Goal: Task Accomplishment & Management: Use online tool/utility

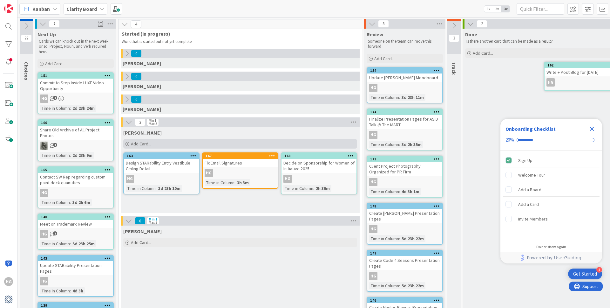
click at [138, 143] on span "Add Card..." at bounding box center [141, 144] width 20 height 6
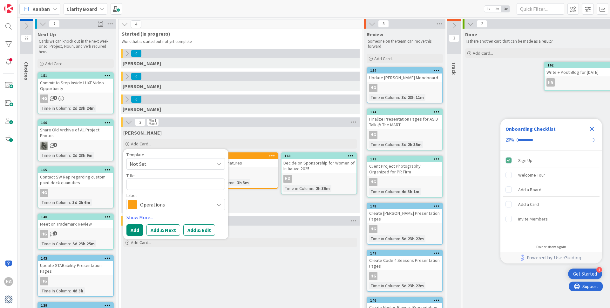
click at [152, 201] on span "Operations" at bounding box center [175, 204] width 71 height 9
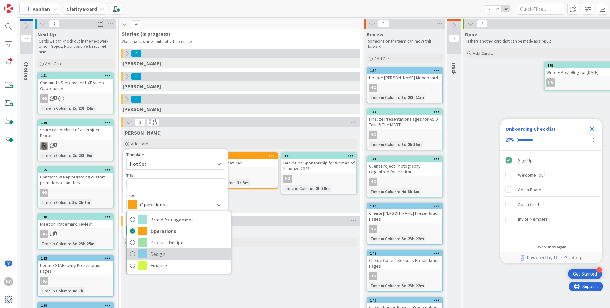
click at [142, 256] on span at bounding box center [142, 253] width 9 height 9
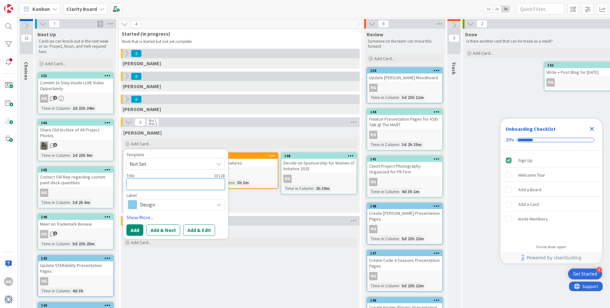
click at [142, 182] on textarea at bounding box center [175, 183] width 98 height 11
type textarea "x"
type textarea "C"
type textarea "x"
type textarea "Co"
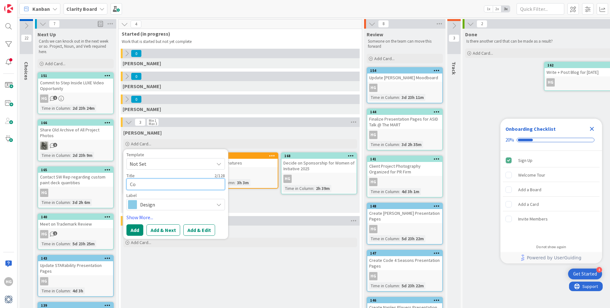
type textarea "x"
type textarea "Con"
type textarea "x"
type textarea "Cont"
type textarea "x"
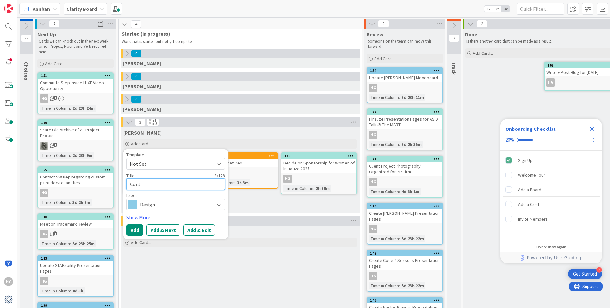
type textarea "Conta"
type textarea "x"
type textarea "Contact"
type textarea "x"
type textarea "Contact"
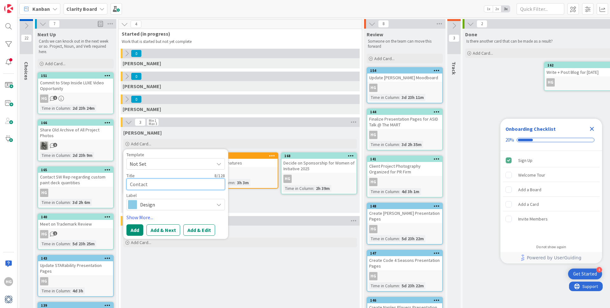
type textarea "x"
type textarea "Contact r"
type textarea "x"
type textarea "Contact re"
type textarea "x"
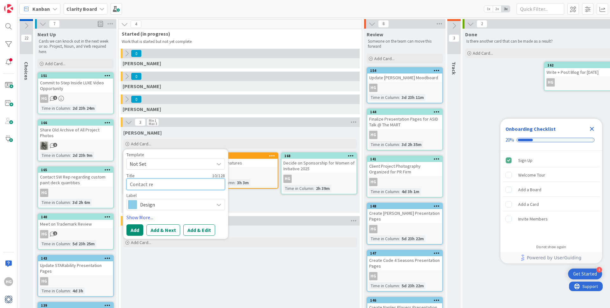
type textarea "Contact reg"
type textarea "x"
type textarea "Contact re"
type textarea "x"
type textarea "Contact rep"
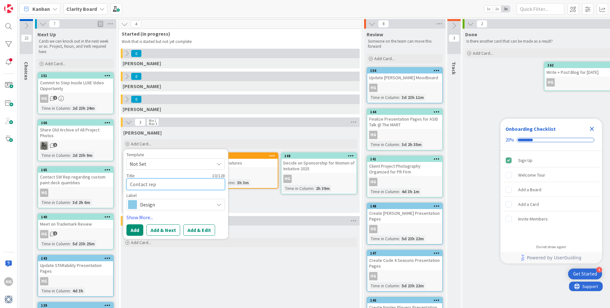
type textarea "x"
type textarea "Contact rep"
type textarea "x"
type textarea "Contact rep a"
type textarea "x"
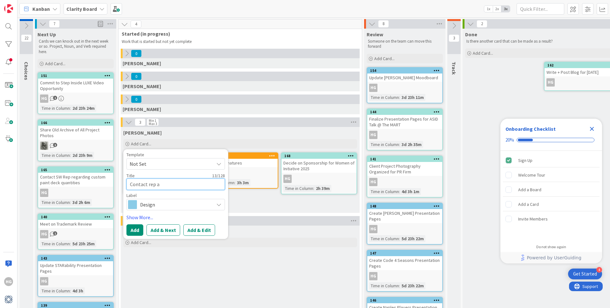
type textarea "Contact rep ab"
type textarea "x"
type textarea "Contact rep abo"
type textarea "x"
type textarea "Contact rep about"
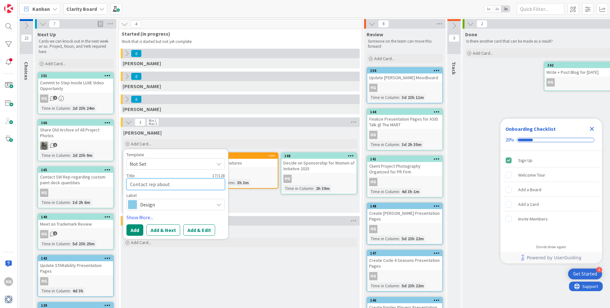
type textarea "x"
type textarea "Contact rep about"
type textarea "x"
type textarea "Contact rep about S"
type textarea "x"
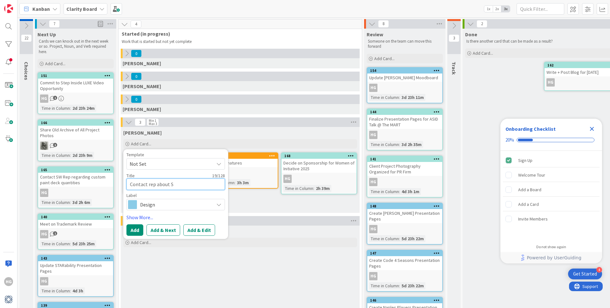
type textarea "Contact rep about SN"
type textarea "x"
type textarea "Contact rep about S"
type textarea "x"
type textarea "Contact rep about Sh"
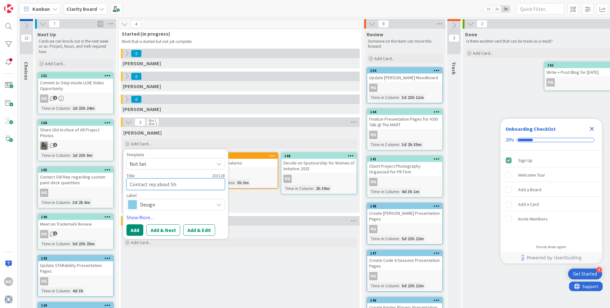
type textarea "x"
type textarea "Contact rep about Sha"
type textarea "x"
type textarea "Contact rep about [PERSON_NAME]"
type textarea "x"
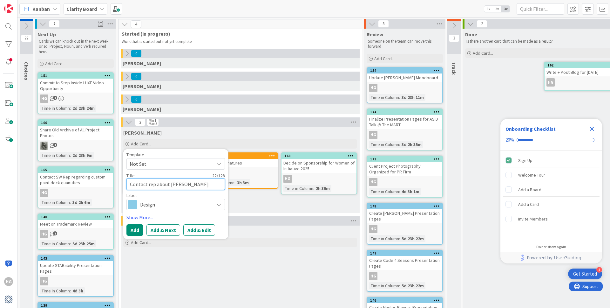
type textarea "Contact rep about [PERSON_NAME]"
type textarea "x"
type textarea "Contact rep about [PERSON_NAME] C"
type textarea "x"
type textarea "Contact rep about [PERSON_NAME] Co"
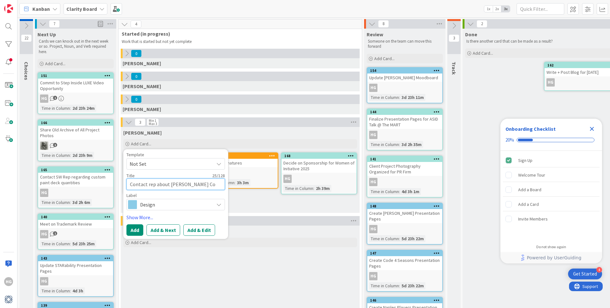
type textarea "x"
type textarea "Contact rep about [PERSON_NAME] Cot"
type textarea "x"
type textarea "Contact rep about [PERSON_NAME] Co"
type textarea "x"
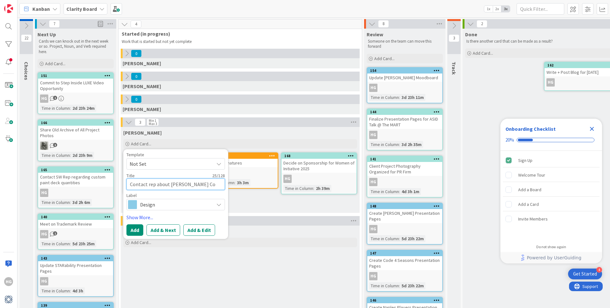
type textarea "Contact rep about [PERSON_NAME] Con"
type textarea "x"
type textarea "Contact rep about [PERSON_NAME] Cont"
type textarea "x"
type textarea "Contact rep about [PERSON_NAME] Contr"
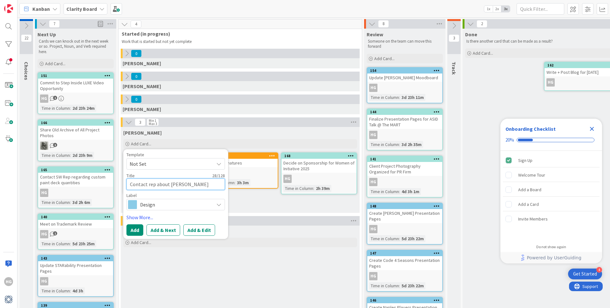
type textarea "x"
type textarea "Contact rep about [PERSON_NAME] Contra"
type textarea "x"
type textarea "Contact rep about [PERSON_NAME] Contrac"
type textarea "x"
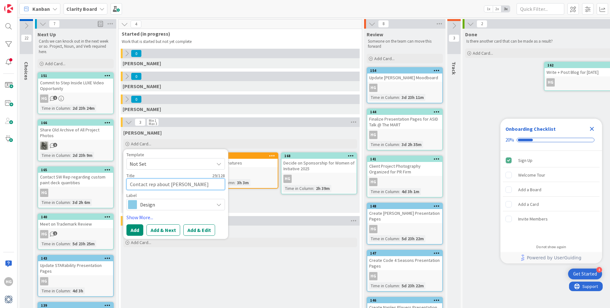
type textarea "Contact rep about [PERSON_NAME] Contract"
type textarea "x"
type textarea "Contact rep about [PERSON_NAME] Contract"
type textarea "x"
type textarea "Contact rep about [PERSON_NAME] Contract D"
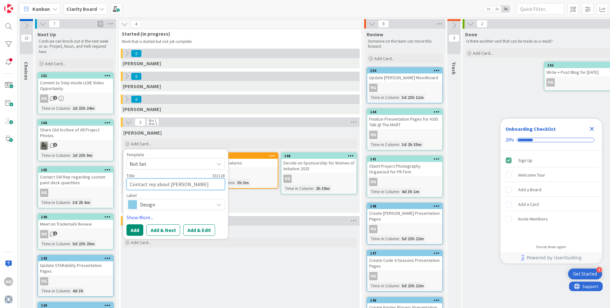
type textarea "x"
type textarea "Contact rep about [PERSON_NAME] Contract Dy"
type textarea "x"
type textarea "Contact rep about [PERSON_NAME] Contract Dye"
type textarea "x"
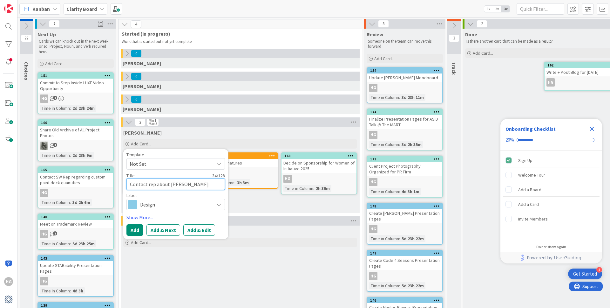
type textarea "Contact rep about [PERSON_NAME] Contract Dye"
type textarea "x"
type textarea "Contact rep about [PERSON_NAME] Contract Dye B"
type textarea "x"
type textarea "Contact rep about [PERSON_NAME] Contract [PERSON_NAME]"
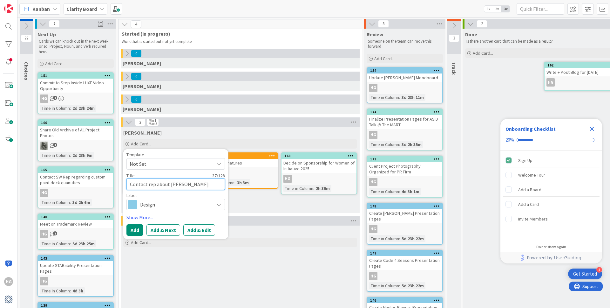
type textarea "x"
type textarea "Contact rep about [PERSON_NAME] Contract Dye Ban"
type textarea "x"
type textarea "Contact rep about [PERSON_NAME] Contract Dye Bank"
type textarea "x"
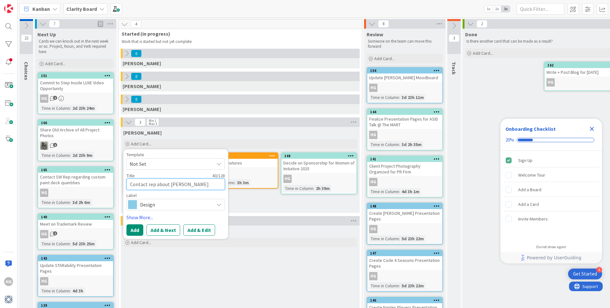
type textarea "Contact rep about [PERSON_NAME] Contract Dye Bank"
type textarea "x"
type textarea "Contact rep about [PERSON_NAME] Contract Dye Bank r"
type textarea "x"
type textarea "Contact rep about [PERSON_NAME] Contract Dye Bank ru"
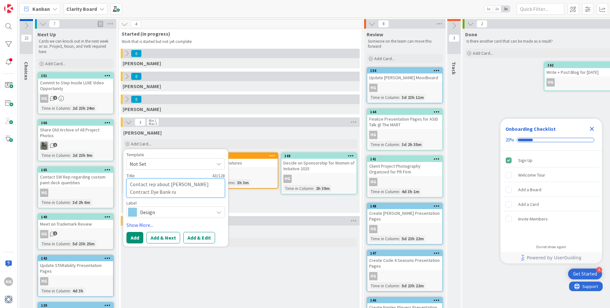
type textarea "x"
type textarea "Contact rep about [PERSON_NAME] Contract Dye Bank rug"
type textarea "x"
type textarea "Contact rep about [PERSON_NAME] Contract Dye Bank rugs"
type textarea "x"
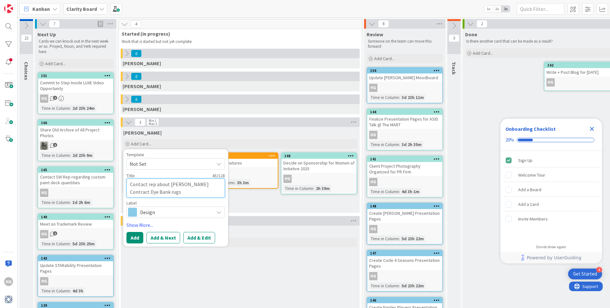
type textarea "Contact rep about [PERSON_NAME] Contract Dye Bank rugs"
type textarea "x"
type textarea "Contact rep about [PERSON_NAME] Contract Dye Bank rugs"
type textarea "x"
type textarea "Contact rep about [PERSON_NAME] Contract Dye Bank rug"
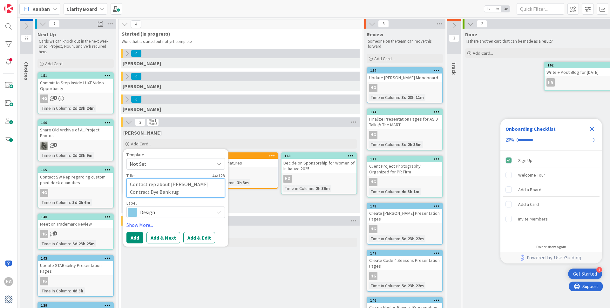
type textarea "x"
type textarea "Contact rep about [PERSON_NAME] Contract Dye Bank ru"
type textarea "x"
type textarea "Contact rep about [PERSON_NAME] Contract Dye Bank r"
type textarea "x"
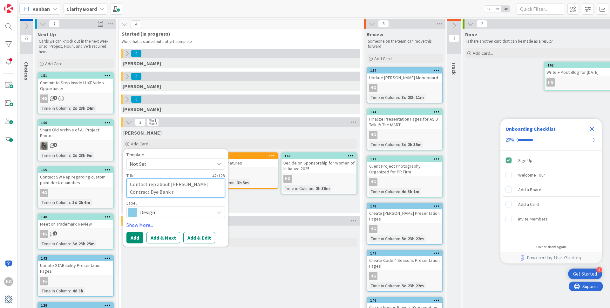
type textarea "Contact rep about [PERSON_NAME] Contract Dye Bank"
type textarea "x"
type textarea "Contact rep about [PERSON_NAME] Contract Dye Bank c"
type textarea "x"
type textarea "Contact rep about [PERSON_NAME] Contract Dye Bank ca"
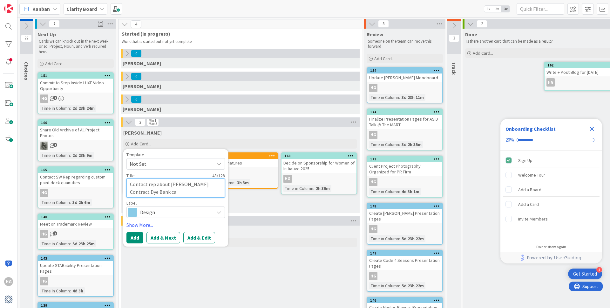
type textarea "x"
type textarea "Contact rep about [PERSON_NAME] Contract Dye Bank car"
type textarea "x"
type textarea "Contact rep about [PERSON_NAME] Contract Dye Bank carp"
type textarea "x"
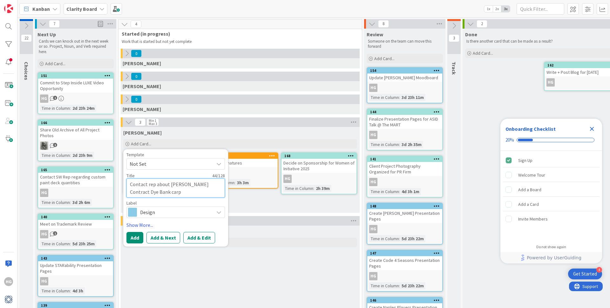
type textarea "Contact rep about [PERSON_NAME] Contract Dye Bank carpe"
type textarea "x"
type textarea "Contact rep about [PERSON_NAME] Contract Dye Bank carpet"
type textarea "x"
type textarea "Contact rep about [PERSON_NAME] Contract Dye Bank carpet"
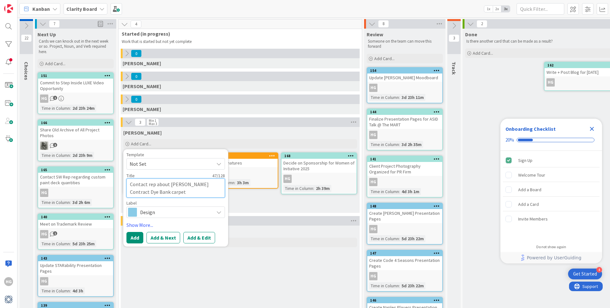
type textarea "x"
type textarea "Contact rep about [PERSON_NAME] Contract Dye Bank carpet a"
type textarea "x"
type textarea "Contact rep about [PERSON_NAME] Contract Dye Bank carpet as"
type textarea "x"
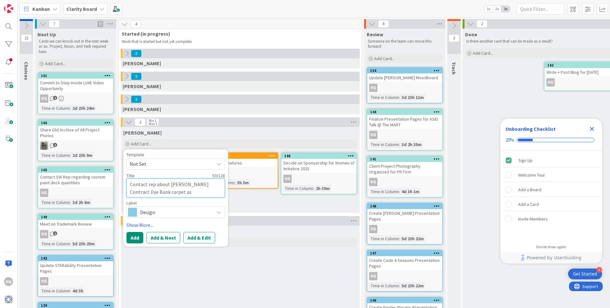
type textarea "Contact rep about [PERSON_NAME] Contract Dye Bank carpet as"
type textarea "x"
type textarea "Contact rep about [PERSON_NAME] Contract Dye Bank carpet as a"
type textarea "x"
type textarea "Contact rep about [PERSON_NAME] Contract Dye Bank carpet as a"
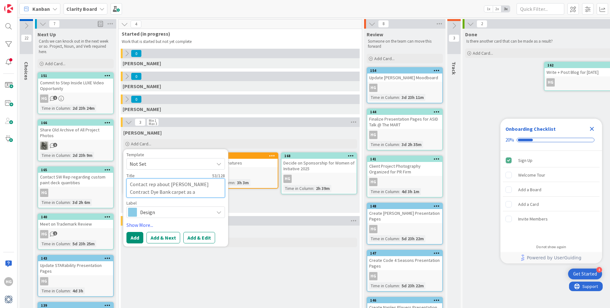
type textarea "x"
type textarea "Contact rep about [PERSON_NAME] Contract Dye Bank carpet as a t"
type textarea "x"
type textarea "Contact rep about [PERSON_NAME] Contract Dye Bank carpet as a"
type textarea "x"
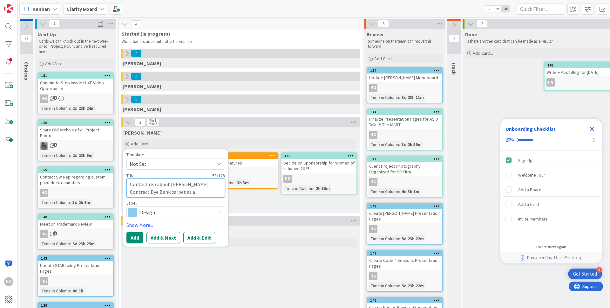
type textarea "Contact rep about [PERSON_NAME] Contract Dye Bank carpet as a s"
type textarea "x"
type textarea "Contact rep about [PERSON_NAME] Contract Dye Bank carpet as a se"
type textarea "x"
type textarea "Contact rep about [PERSON_NAME] Contract Dye Bank carpet as a ser"
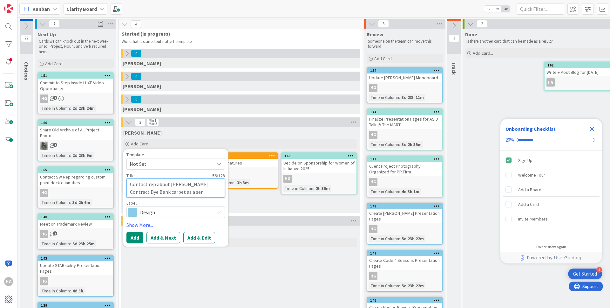
type textarea "x"
type textarea "Contact rep about [PERSON_NAME] Contract Dye Bank carpet as a serge"
type textarea "x"
type textarea "Contact rep about [PERSON_NAME] Contract Dye Bank carpet as a serged"
type textarea "x"
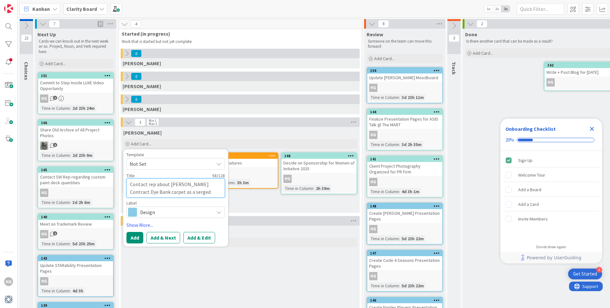
type textarea "Contact rep about [PERSON_NAME] Contract Dye Bank carpet as a serged"
type textarea "x"
type textarea "Contact rep about [PERSON_NAME] Contract Dye Bank carpet as a serged r"
type textarea "x"
type textarea "Contact rep about [PERSON_NAME] Contract Dye Bank carpet as a serged ru"
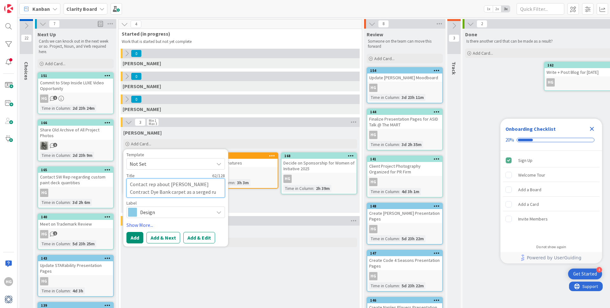
type textarea "x"
type textarea "Contact rep about [PERSON_NAME] Contract Dye Bank carpet as a serged rug"
click at [143, 223] on link "Show More..." at bounding box center [175, 225] width 98 height 8
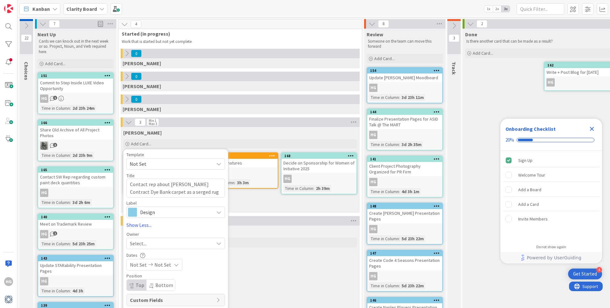
click at [146, 246] on span "Select..." at bounding box center [138, 243] width 17 height 8
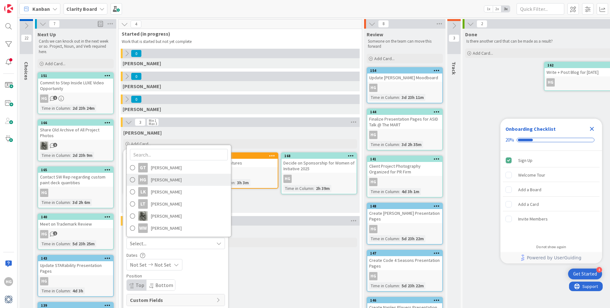
click at [171, 180] on span "[PERSON_NAME]" at bounding box center [166, 180] width 31 height 10
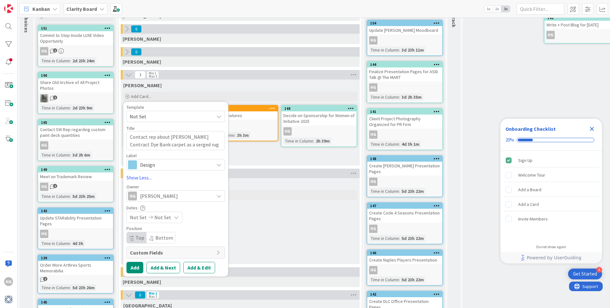
scroll to position [47, 0]
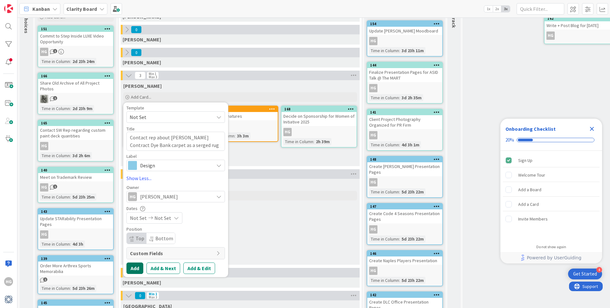
click at [130, 266] on button "Add" at bounding box center [134, 267] width 17 height 11
type textarea "x"
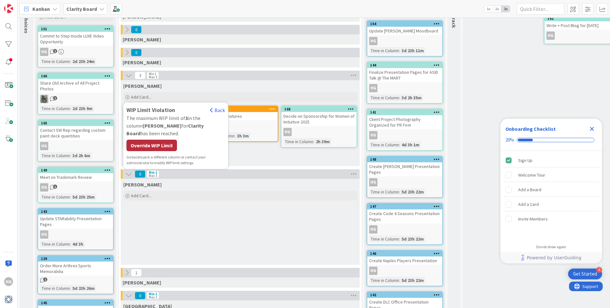
click at [175, 139] on div "Override WIP Limit" at bounding box center [151, 144] width 51 height 11
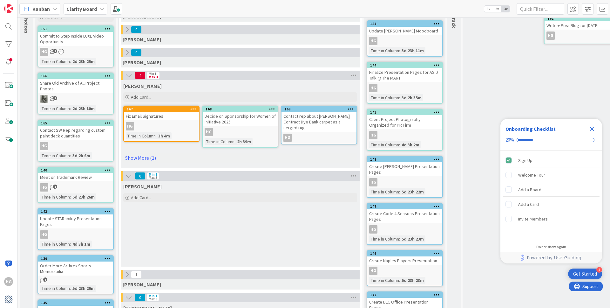
click at [127, 74] on icon at bounding box center [128, 75] width 7 height 7
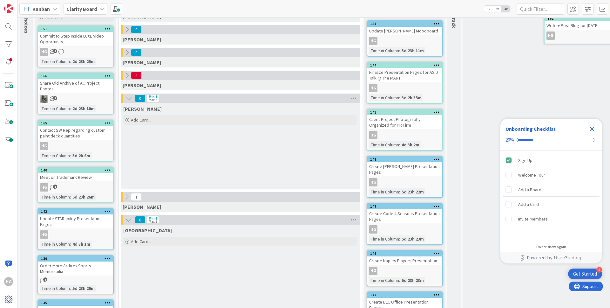
click at [127, 76] on icon at bounding box center [126, 75] width 7 height 7
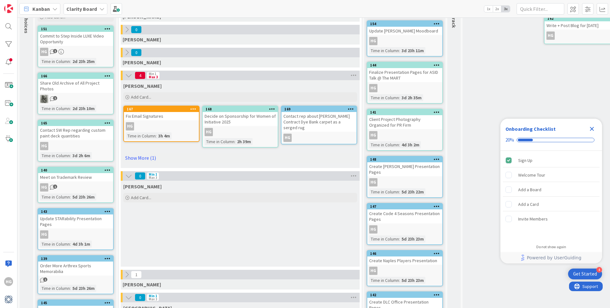
click at [157, 157] on link "Show More (1)" at bounding box center [240, 158] width 234 height 10
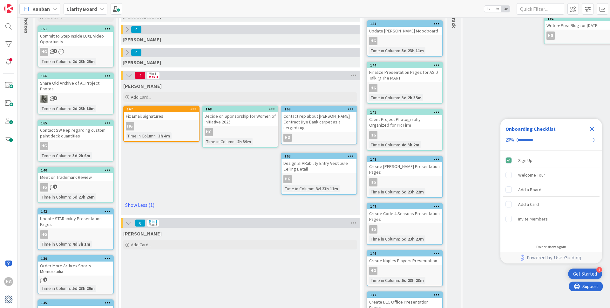
click at [350, 108] on icon at bounding box center [351, 108] width 6 height 4
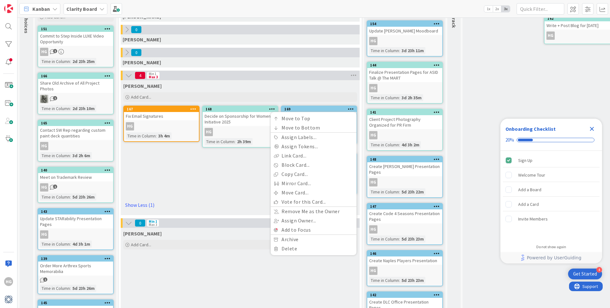
drag, startPoint x: 256, startPoint y: 162, endPoint x: 282, endPoint y: 148, distance: 29.6
click at [261, 159] on div "[PERSON_NAME] Add Card... 169 Move to Top Move to Bottom Assign Labels... Assig…" at bounding box center [240, 147] width 239 height 135
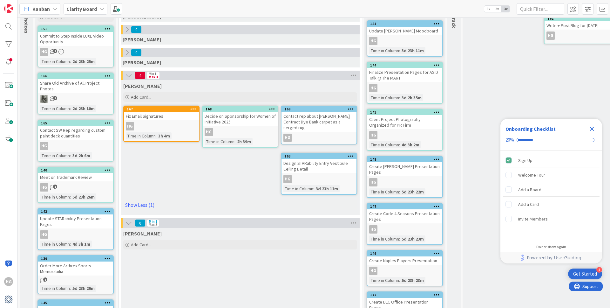
click at [315, 119] on div "Contact rep about [PERSON_NAME] Contract Dye Bank carpet as a serged rug" at bounding box center [318, 122] width 75 height 20
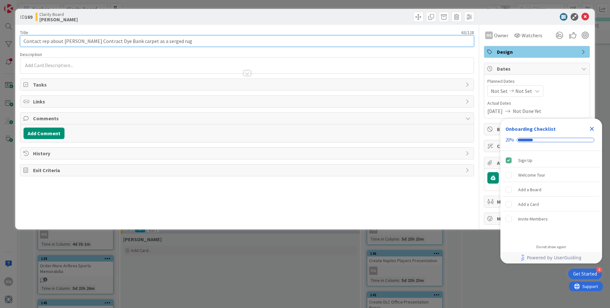
click at [100, 42] on input "Contact rep about [PERSON_NAME] Contract Dye Bank carpet as a serged rug" at bounding box center [247, 40] width 454 height 11
click at [99, 42] on input "Contact rep about [PERSON_NAME] Contract Dye Bank carpet as a serged rug" at bounding box center [247, 40] width 454 height 11
drag, startPoint x: 172, startPoint y: 42, endPoint x: 104, endPoint y: 43, distance: 68.3
click at [104, 43] on input "Contact rep about [PERSON_NAME] Contract Lab Bank carpet as a serged rug" at bounding box center [247, 40] width 454 height 11
type input "Contact rep about [PERSON_NAME] Contract Lab Rug"
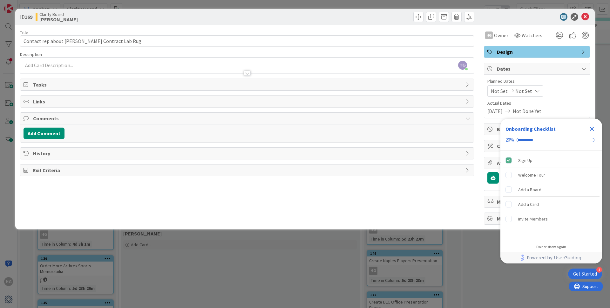
click at [591, 15] on div "ID 169 Clarity Board [PERSON_NAME]" at bounding box center [305, 17] width 580 height 16
click at [586, 17] on icon at bounding box center [585, 17] width 8 height 8
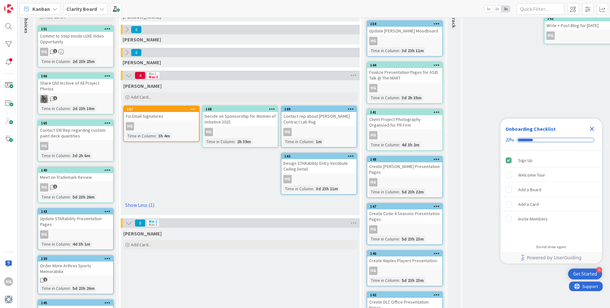
click at [299, 119] on div "Contact rep about [PERSON_NAME] Contract Lab Rug" at bounding box center [318, 119] width 75 height 14
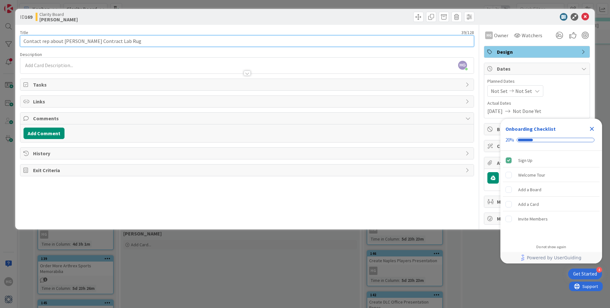
click at [95, 43] on input "Contact rep about [PERSON_NAME] Contract Lab Rug" at bounding box center [247, 40] width 454 height 11
drag, startPoint x: 111, startPoint y: 41, endPoint x: 63, endPoint y: 42, distance: 48.3
click at [62, 42] on input "Contact rep about [PERSON_NAME] Contract Dye Lab Rug" at bounding box center [247, 40] width 454 height 11
type input "Contact rep about [PERSON_NAME] Contract Dye Lab Rug"
